Goal: Task Accomplishment & Management: Manage account settings

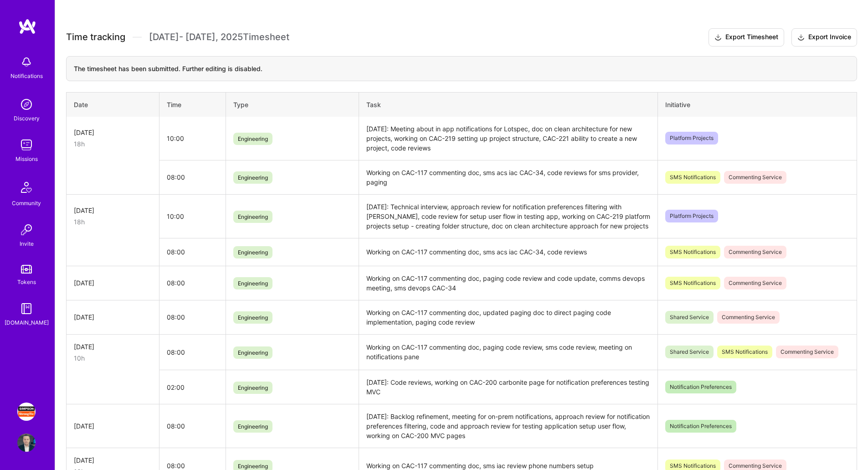
scroll to position [274, 0]
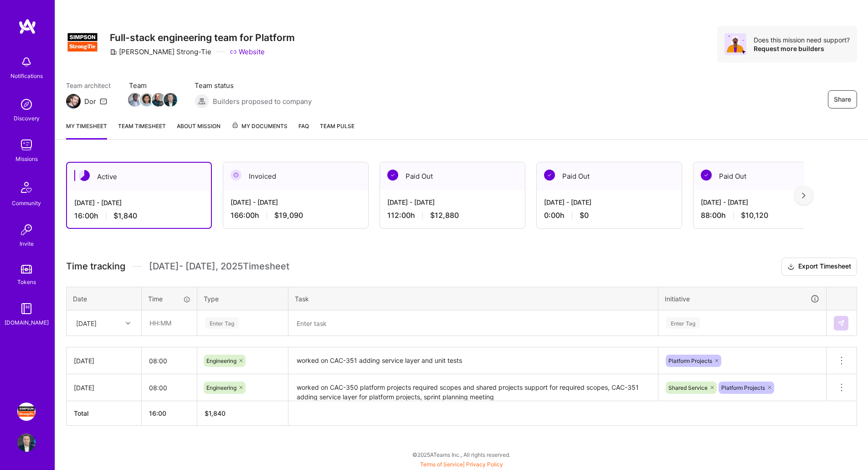
scroll to position [6, 0]
click at [178, 321] on input "text" at bounding box center [169, 323] width 54 height 24
type input "08:00"
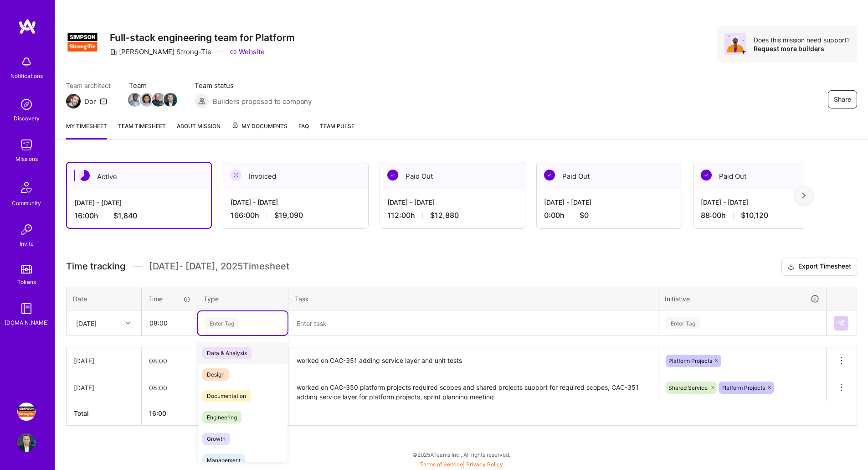
scroll to position [6, 0]
type input "eng"
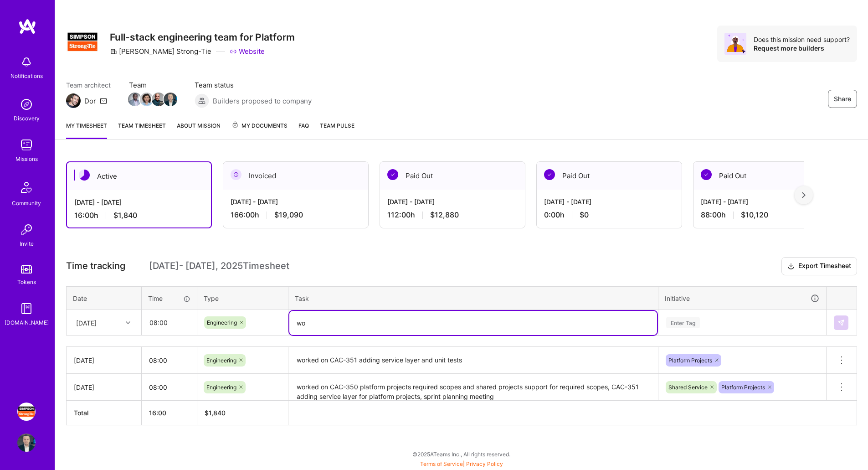
type textarea "w"
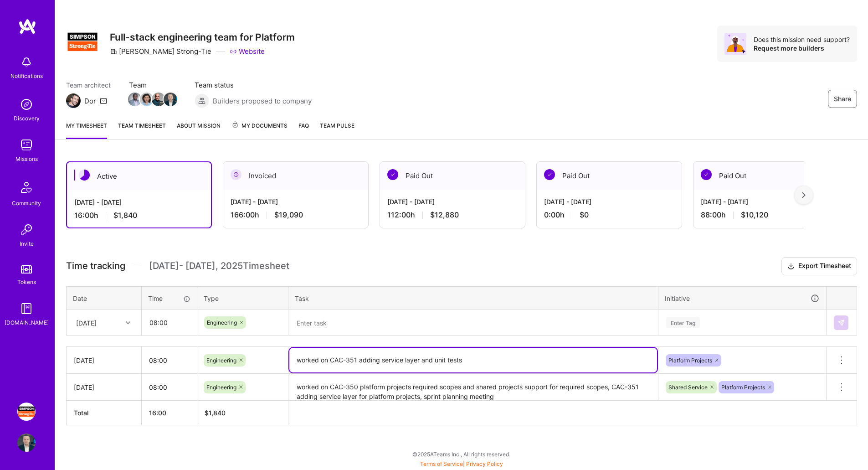
click at [494, 361] on textarea "worked on CAC-351 adding service layer and unit tests" at bounding box center [473, 360] width 368 height 25
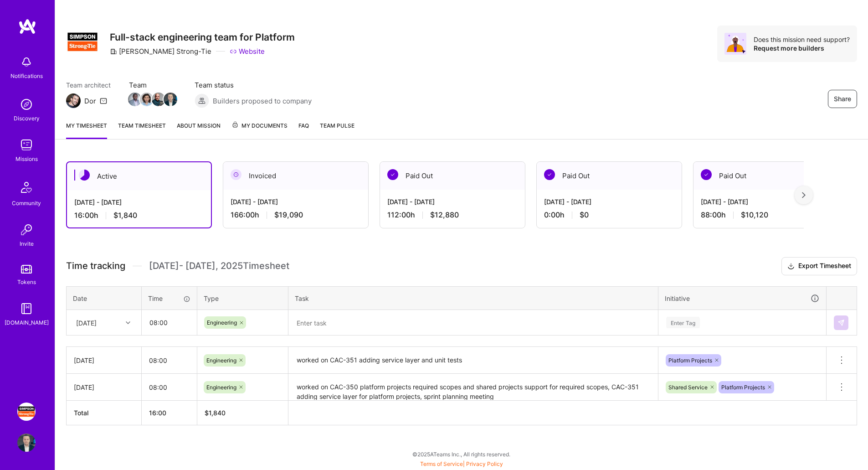
click at [513, 359] on textarea "worked on CAC-351 adding service layer and unit tests" at bounding box center [473, 361] width 368 height 26
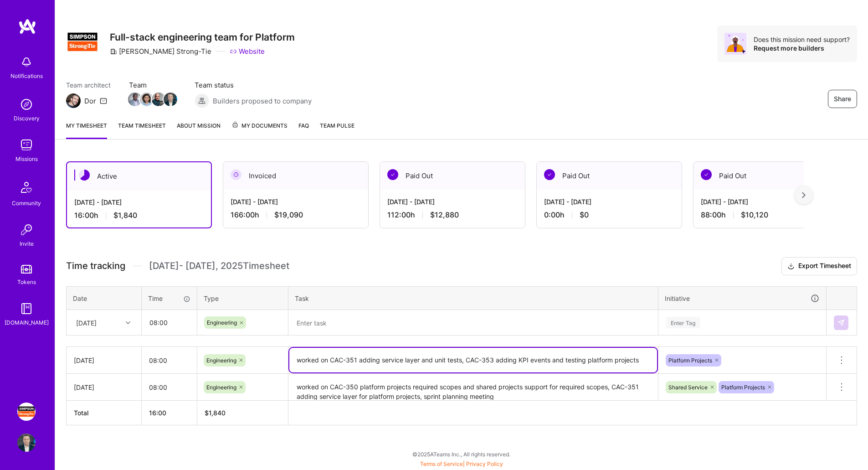
type textarea "worked on CAC-351 adding service layer and unit tests, CAC-353 adding KPI event…"
click at [545, 321] on textarea at bounding box center [473, 323] width 368 height 24
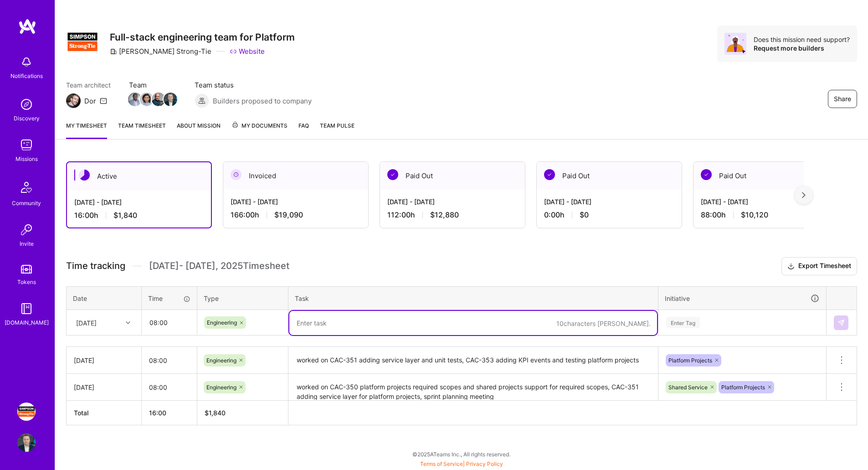
click at [571, 362] on textarea "worked on CAC-351 adding service layer and unit tests, CAC-353 adding KPI event…" at bounding box center [473, 361] width 368 height 26
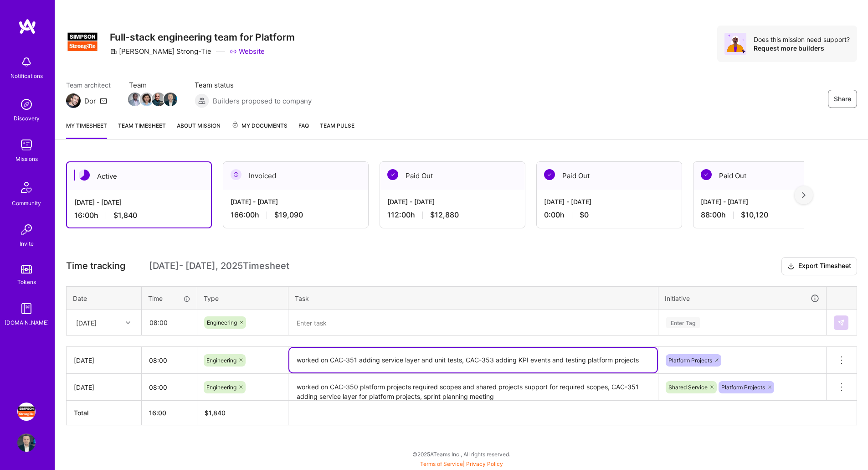
click at [759, 322] on div "Enter Tag" at bounding box center [742, 323] width 167 height 24
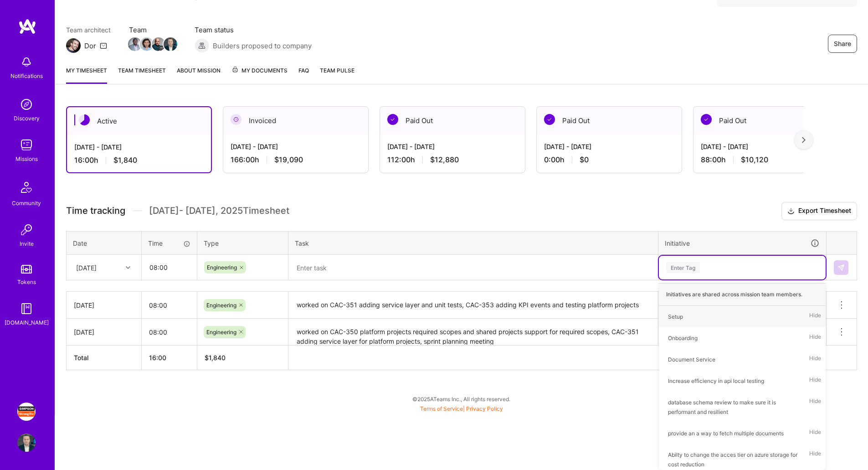
click at [575, 271] on div "Time tracking Aug 16 - Aug 31 , 2025 Timesheet Export Timesheet Date Time Type …" at bounding box center [461, 286] width 791 height 168
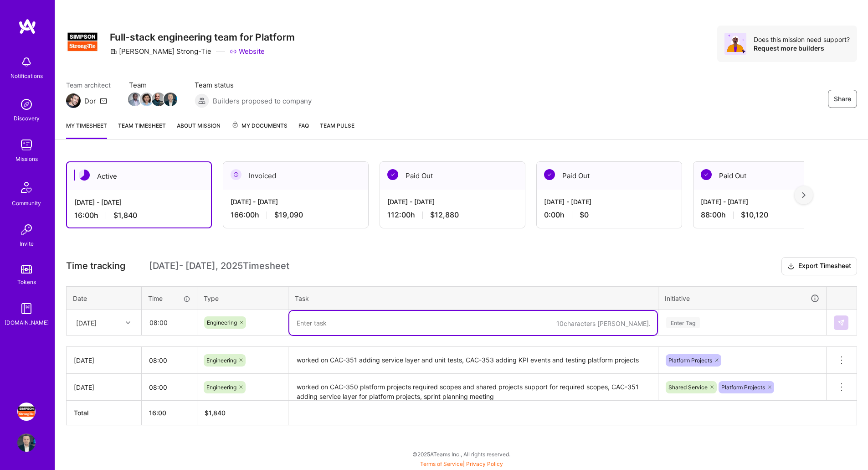
click at [457, 319] on textarea at bounding box center [473, 323] width 368 height 24
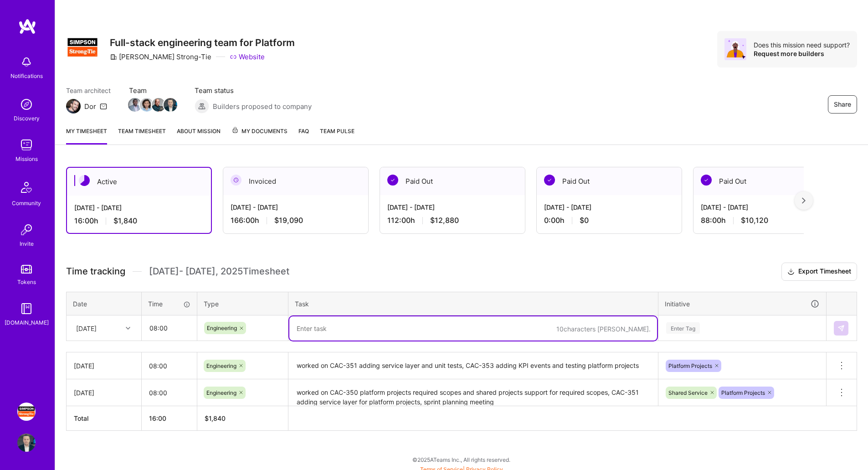
scroll to position [0, 0]
click at [284, 189] on div "Invoiced" at bounding box center [295, 182] width 145 height 28
